Goal: Information Seeking & Learning: Find specific fact

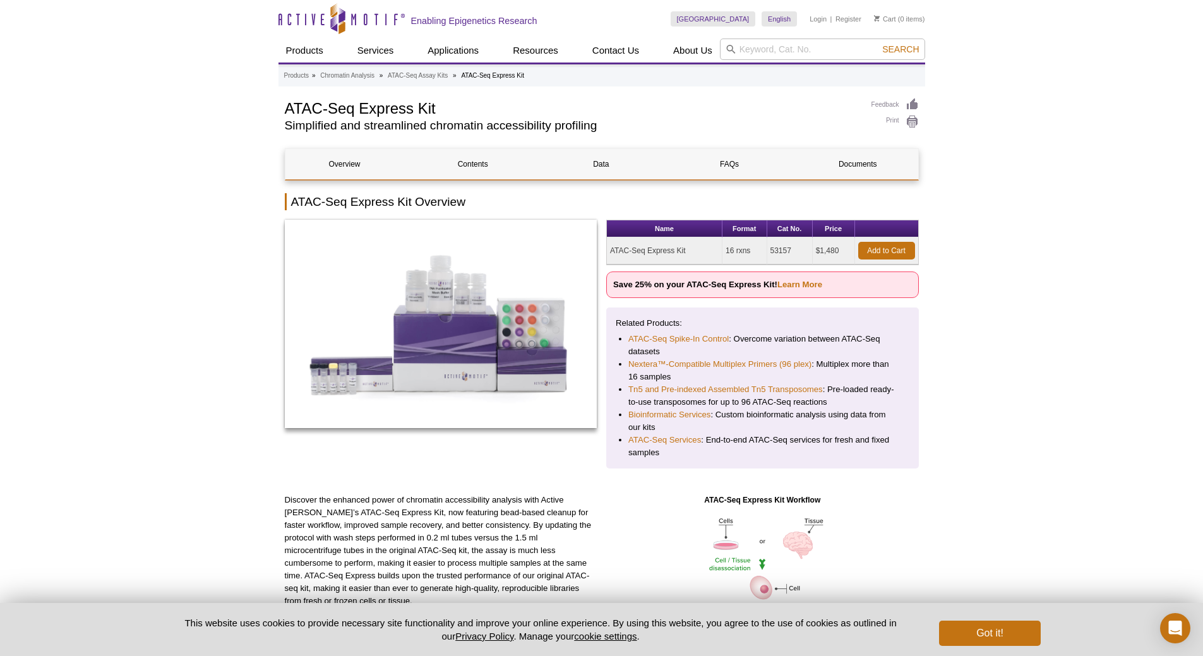
drag, startPoint x: 693, startPoint y: 249, endPoint x: 609, endPoint y: 253, distance: 84.7
click at [609, 253] on td "ATAC-Seq Express Kit" at bounding box center [665, 250] width 116 height 27
copy td "ATAC-Seq Express Kit"
drag, startPoint x: 795, startPoint y: 248, endPoint x: 768, endPoint y: 252, distance: 27.4
click at [768, 252] on td "53157" at bounding box center [789, 250] width 45 height 27
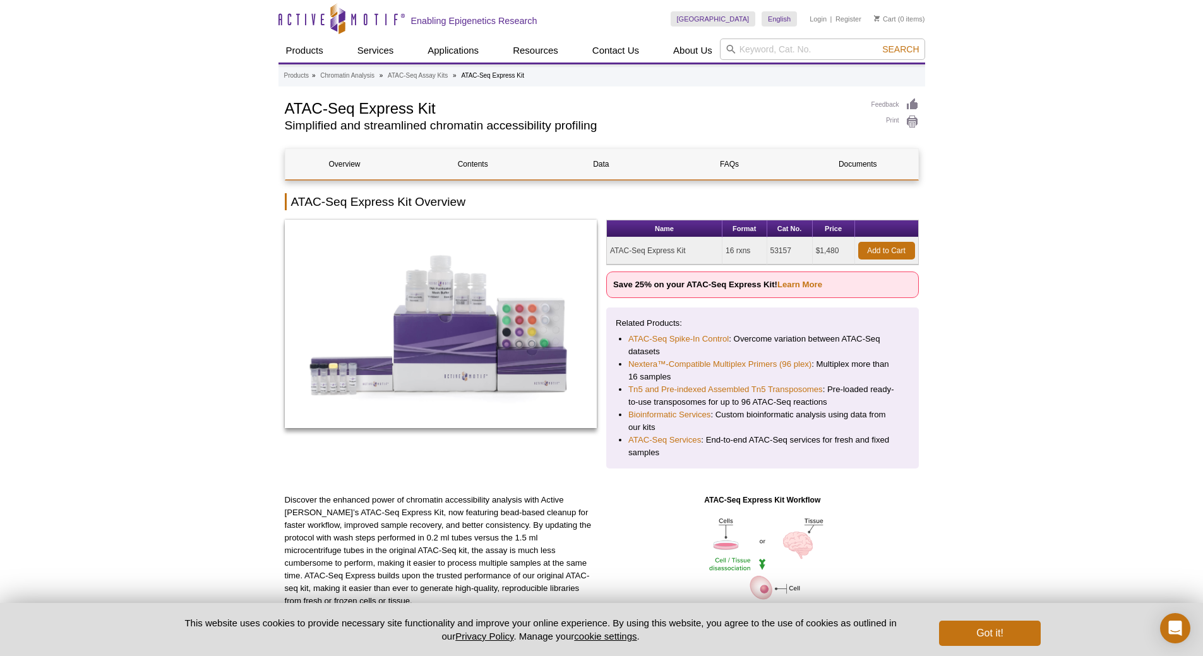
copy td "53157"
drag, startPoint x: 843, startPoint y: 249, endPoint x: 815, endPoint y: 251, distance: 27.2
click at [815, 251] on td "$1,480" at bounding box center [834, 250] width 42 height 27
copy td "$1,480"
